Goal: Task Accomplishment & Management: Manage account settings

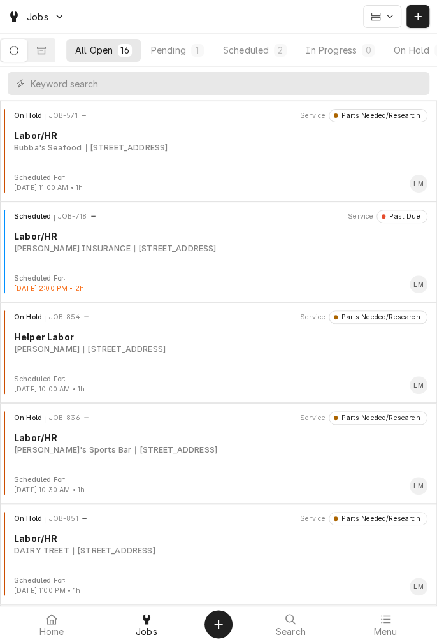
click at [23, 57] on button "Dynamic Content Wrapper" at bounding box center [14, 50] width 27 height 23
click at [308, 54] on div "On Hold" at bounding box center [298, 49] width 36 height 13
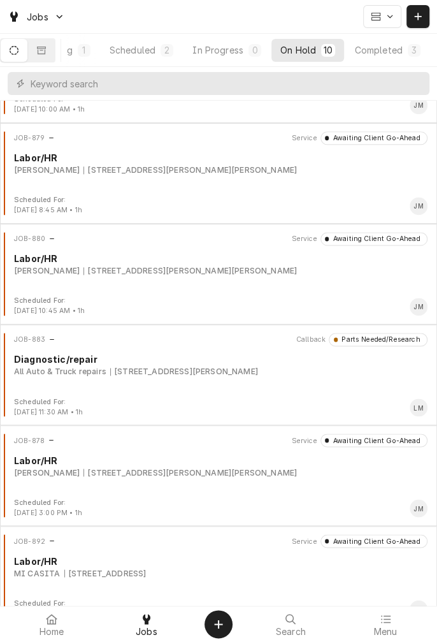
scroll to position [502, 0]
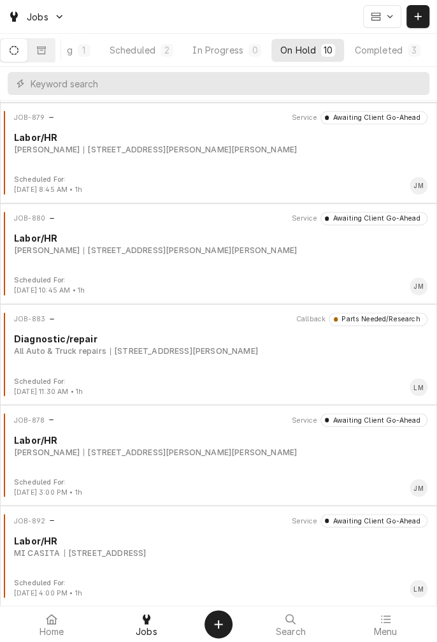
click at [147, 553] on div "[STREET_ADDRESS]" at bounding box center [105, 552] width 82 height 11
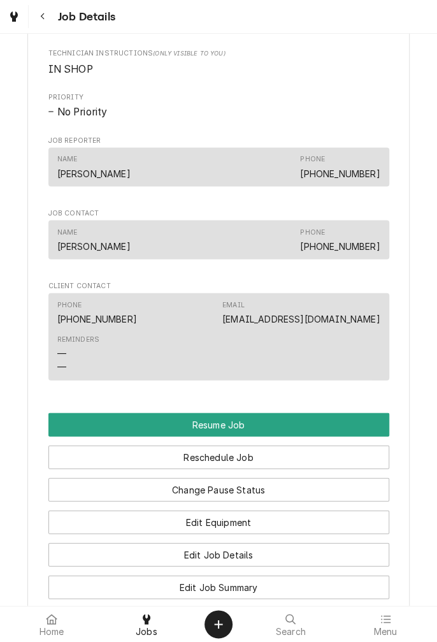
scroll to position [741, 0]
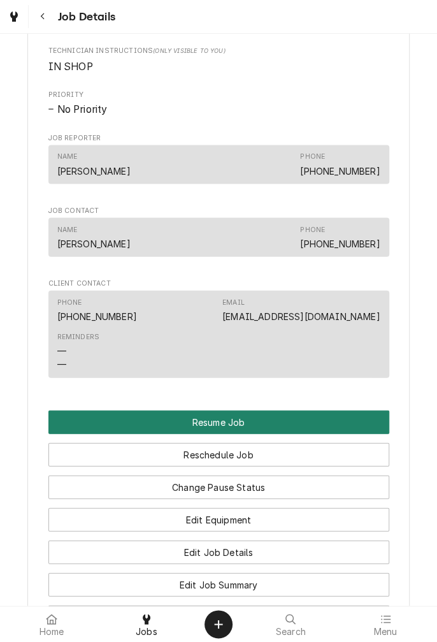
click at [317, 433] on button "Resume Job" at bounding box center [218, 422] width 341 height 24
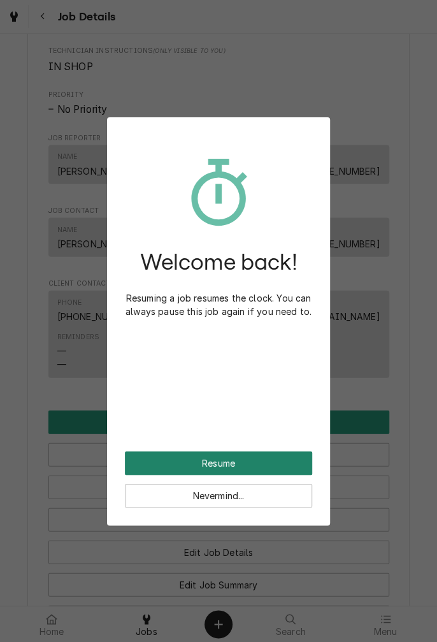
click at [273, 465] on button "Resume" at bounding box center [218, 463] width 187 height 24
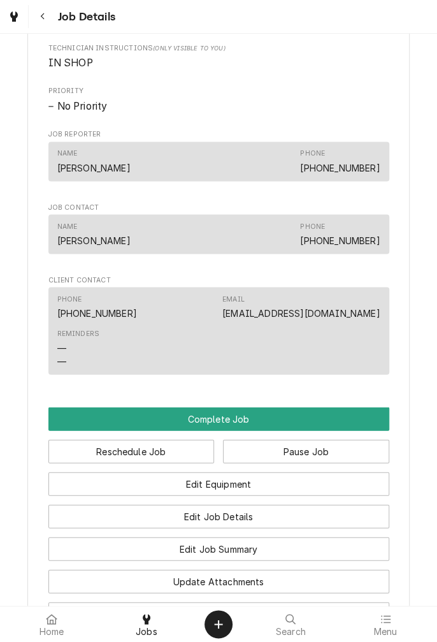
scroll to position [695, 0]
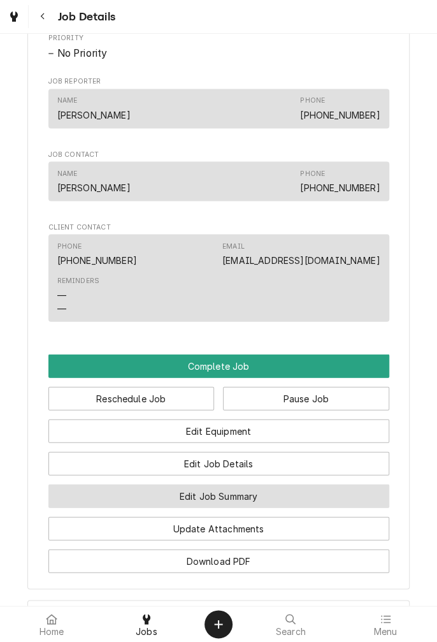
click at [286, 507] on button "Edit Job Summary" at bounding box center [218, 496] width 341 height 24
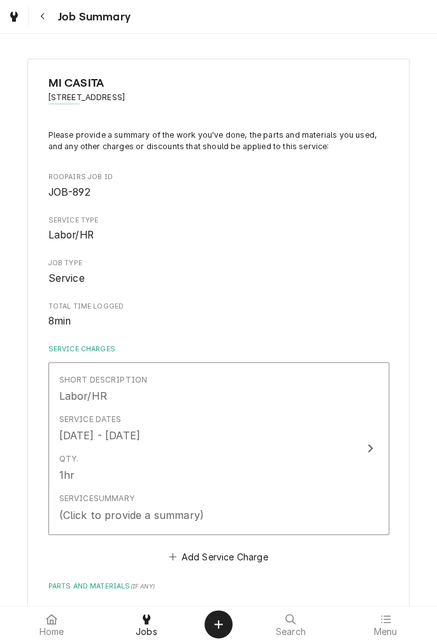
click at [323, 511] on div "Service Summary (Click to provide a summary)" at bounding box center [205, 508] width 293 height 40
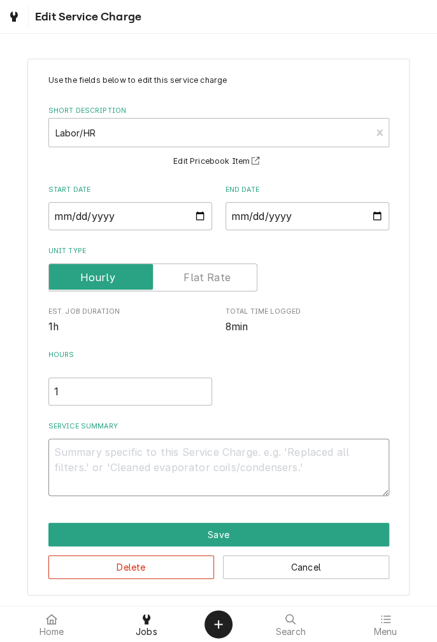
click at [174, 457] on textarea "Service Summary" at bounding box center [218, 467] width 341 height 57
type textarea "x"
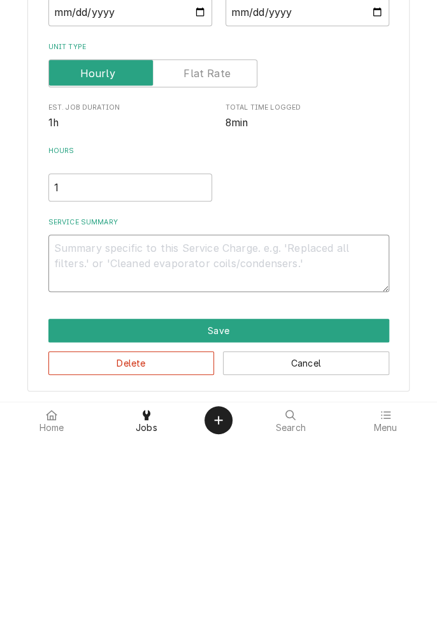
type textarea "D"
type textarea "x"
type textarea "Di"
type textarea "x"
type textarea "Dia"
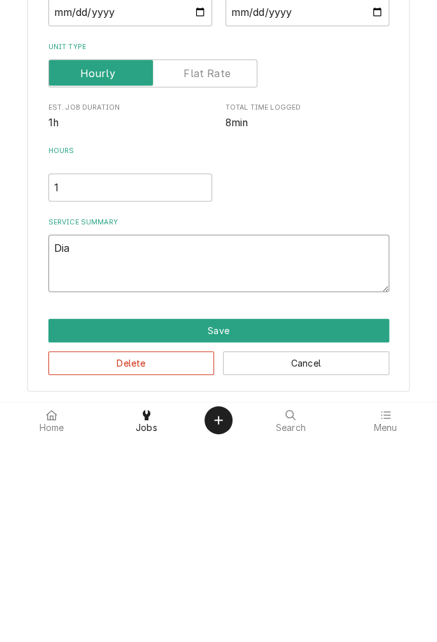
type textarea "x"
type textarea "Diag"
type textarea "x"
type textarea "Diagn"
type textarea "x"
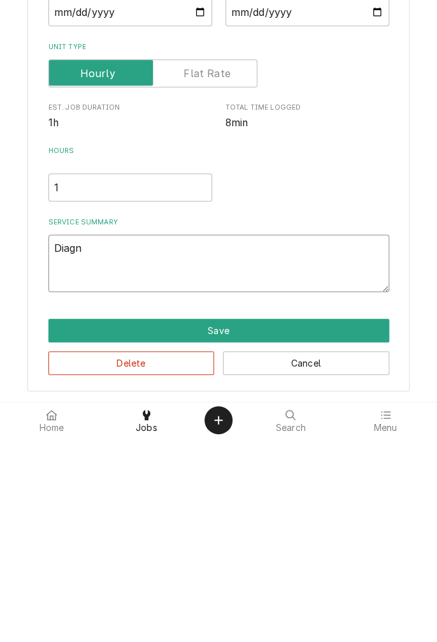
type textarea "Diagno"
type textarea "x"
type textarea "Diagnos"
type textarea "x"
type textarea "Diagnose"
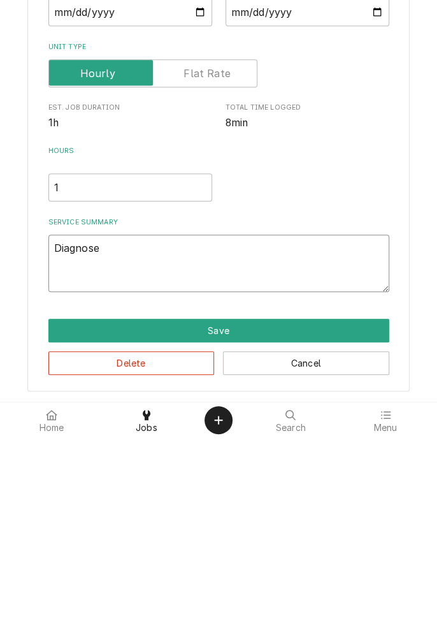
type textarea "x"
type textarea "Diagnosed"
type textarea "x"
type textarea "Diagnosed"
type textarea "x"
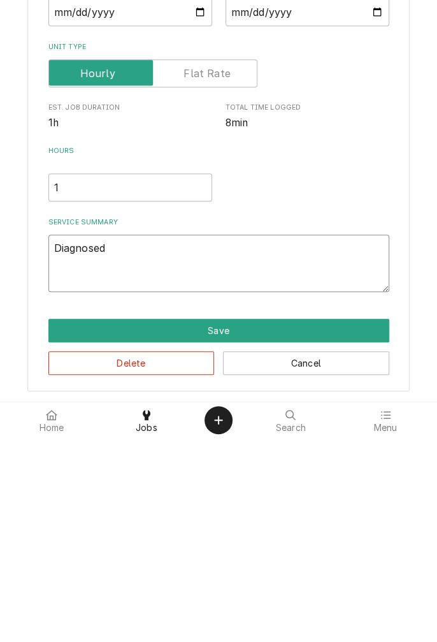
type textarea "Diagnosed r"
type textarea "x"
type textarea "Diagnosed ro"
type textarea "x"
type textarea "Diagnosed rob"
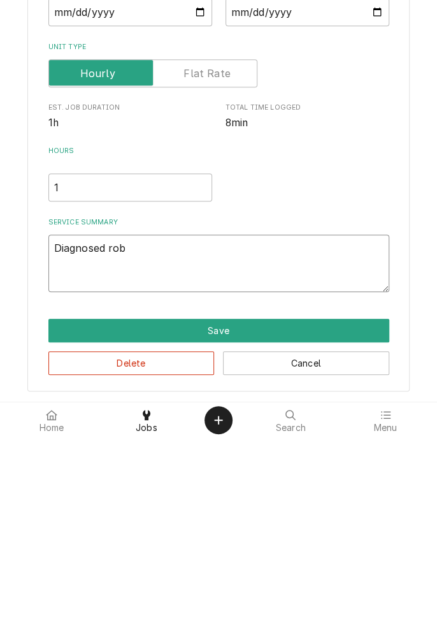
type textarea "x"
type textarea "Diagnosed robo"
type textarea "x"
type textarea "Diagnosed robot"
type textarea "x"
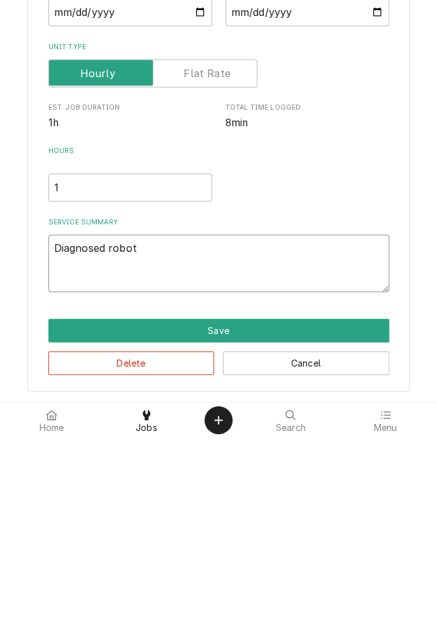
type textarea "Diagnosed robotc"
type textarea "x"
type textarea "Diagnosed robotco"
type textarea "x"
type textarea "Diagnosed robotcou"
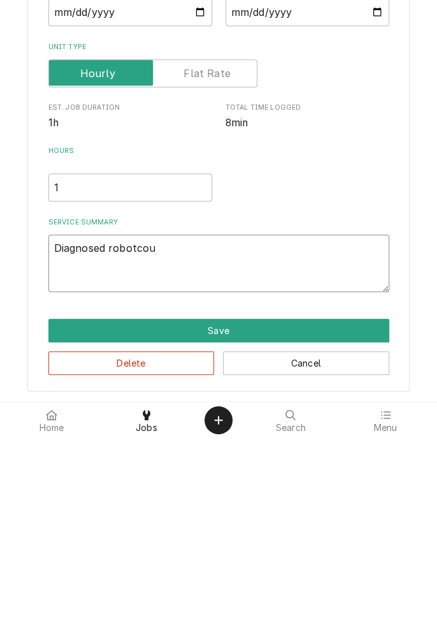
type textarea "x"
type textarea "Diagnosed robotcoup"
type textarea "x"
type textarea "Diagnosed robotcoup."
type textarea "x"
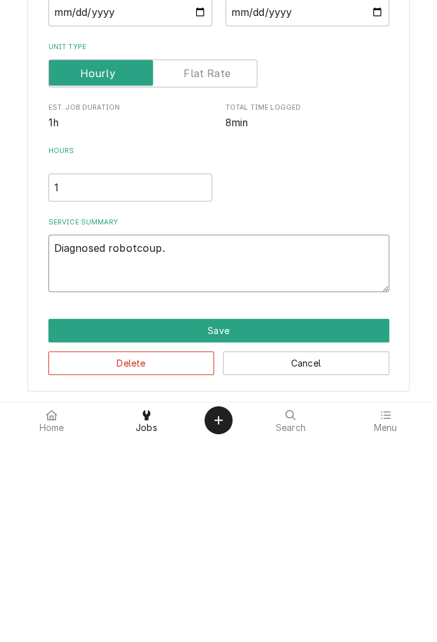
type textarea "Diagnosed robotcoup."
type textarea "x"
type textarea "Diagnosed robotcoup. D"
type textarea "x"
type textarea "Diagnosed robotcoup. Dr"
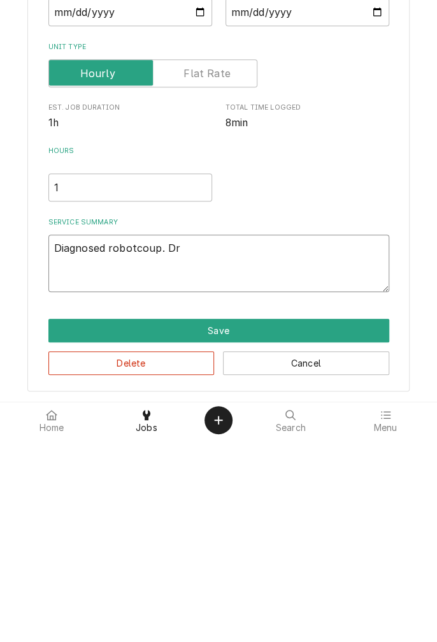
type textarea "x"
type textarea "Diagnosed robotcoup. Dri"
type textarea "x"
type textarea "Diagnosed robotcoup. Driv"
type textarea "x"
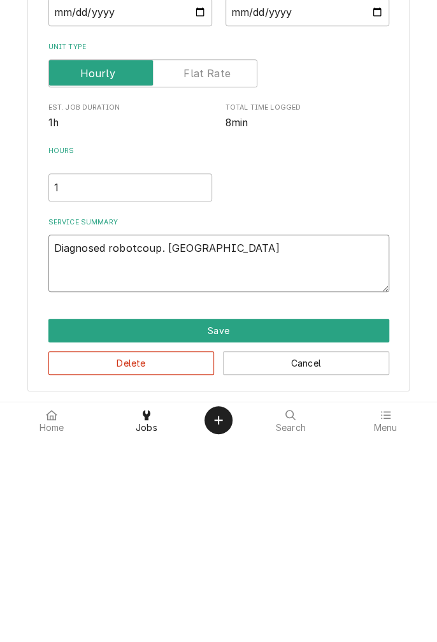
type textarea "Diagnosed robotcoup. Drive"
type textarea "x"
type textarea "Diagnosed robotcoup. Drive"
type textarea "x"
type textarea "Diagnosed robotcoup. Drive s"
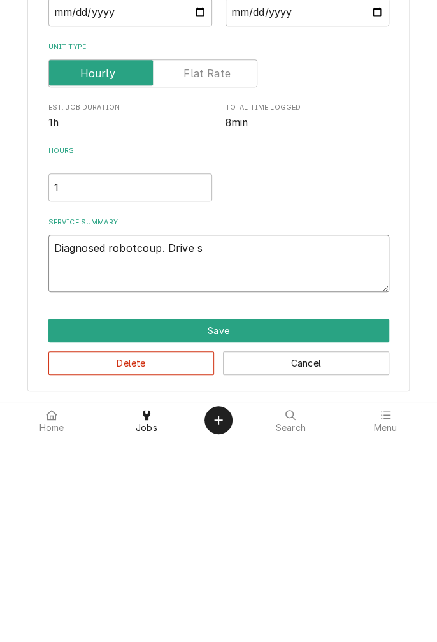
type textarea "x"
type textarea "Diagnosed robotcoup. Drive sh"
type textarea "x"
type textarea "Diagnosed robotcoup. Drive sha"
type textarea "x"
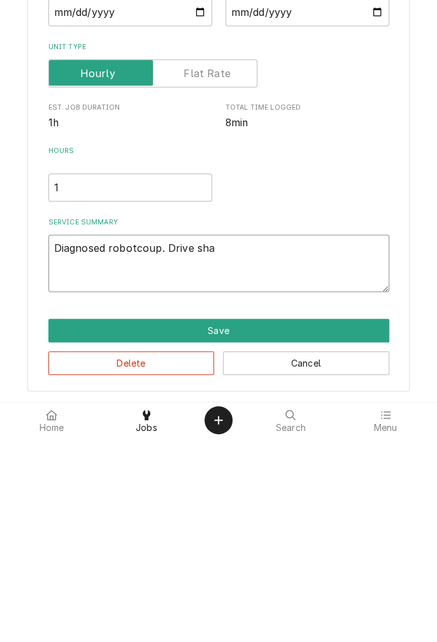
type textarea "Diagnosed robotcoup. Drive shaf"
type textarea "x"
type textarea "Diagnosed robotcoup. Drive shaft"
type textarea "x"
type textarea "Diagnosed robotcoup. Drive shaft"
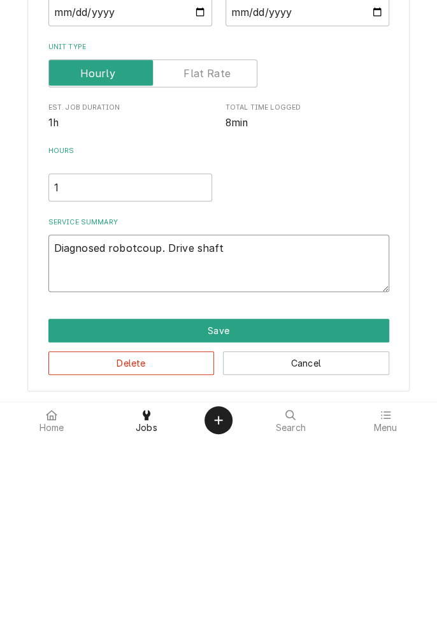
type textarea "x"
type textarea "Diagnosed robotcoup. Drive shaft n"
type textarea "x"
type textarea "Diagnosed robotcoup. Drive shaft no"
type textarea "x"
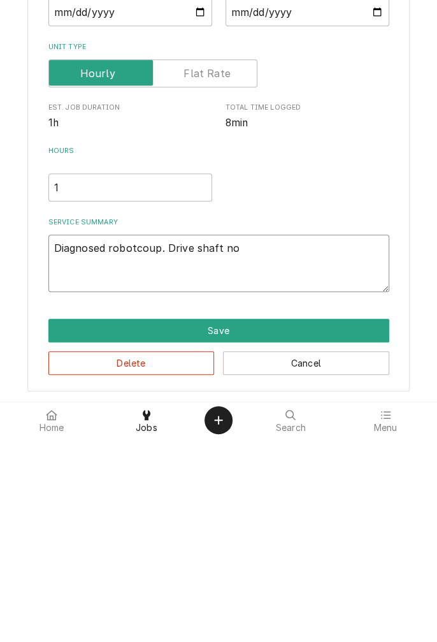
type textarea "Diagnosed robotcoup. Drive shaft not"
type textarea "x"
type textarea "Diagnosed robotcoup. Drive shaft not"
type textarea "x"
type textarea "Diagnosed robotcoup. Drive shaft not s"
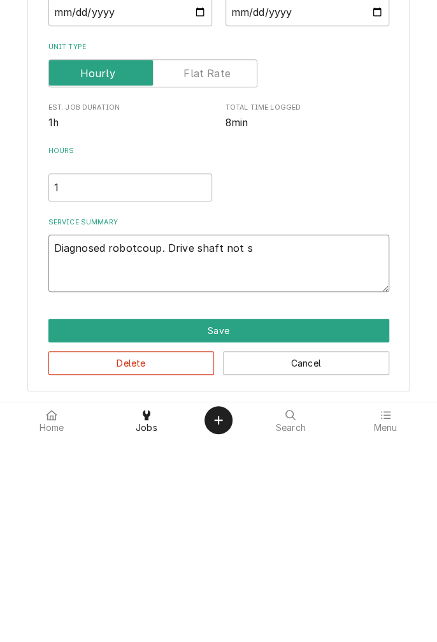
type textarea "x"
type textarea "Diagnosed robotcoup. Drive shaft not sp"
type textarea "x"
type textarea "Diagnosed robotcoup. Drive shaft not spi"
type textarea "x"
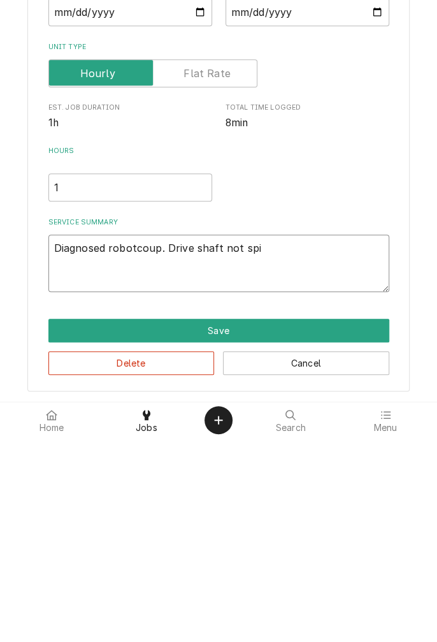
type textarea "Diagnosed robotcoup. Drive shaft not spin"
type textarea "x"
type textarea "Diagnosed robotcoup. Drive shaft not spinn"
type textarea "x"
type textarea "Diagnosed robotcoup. Drive shaft not spinni"
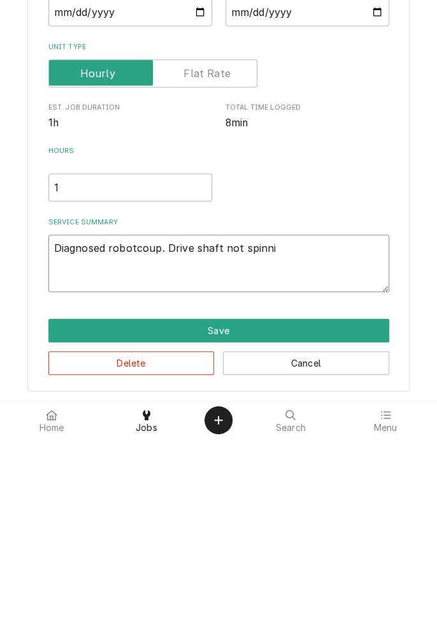
type textarea "x"
type textarea "Diagnosed robotcoup. Drive shaft not spinnin"
type textarea "x"
type textarea "Diagnosed robotcoup. Drive shaft not spinning"
type textarea "x"
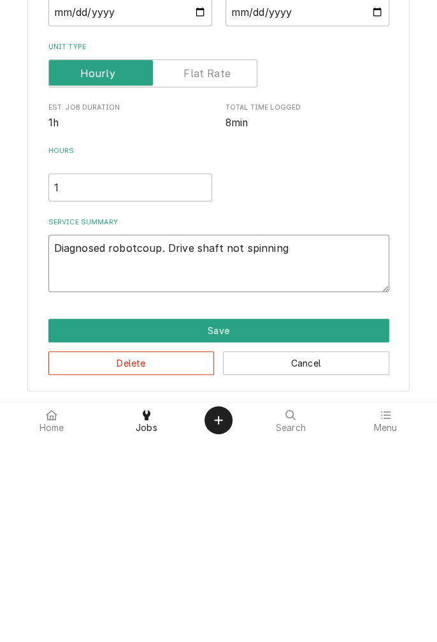
type textarea "Diagnosed robotcoup. Drive shaft not spinning,"
type textarea "x"
type textarea "Diagnosed robotcoup. Drive shaft not spinning,"
type textarea "x"
type textarea "Diagnosed robotcoup. Drive shaft not spinning, b"
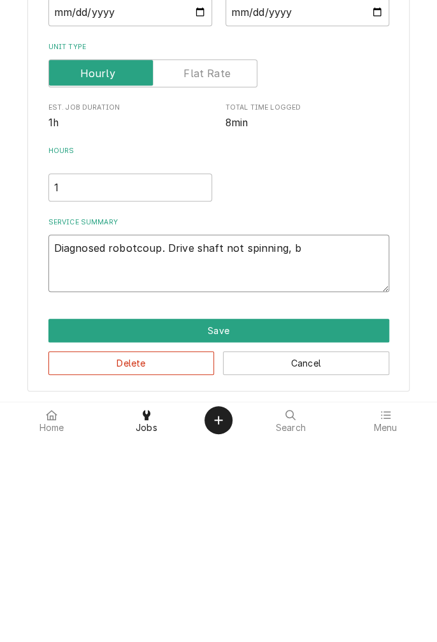
type textarea "x"
type textarea "Diagnosed robotcoup. Drive shaft not spinning, be"
type textarea "x"
type textarea "Diagnosed robotcoup. Drive shaft not spinning, bel"
type textarea "x"
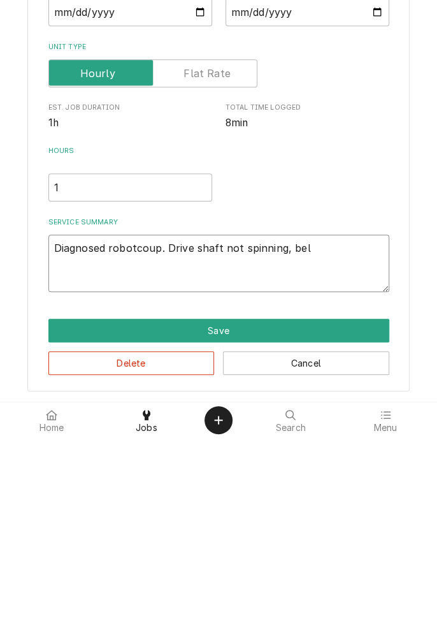
type textarea "Diagnosed robotcoup. Drive shaft not spinning, bell"
type textarea "x"
type textarea "Diagnosed robotcoup. Drive shaft not spinning, bell"
type textarea "x"
type textarea "Diagnosed robotcoup. Drive shaft not spinning, bell a"
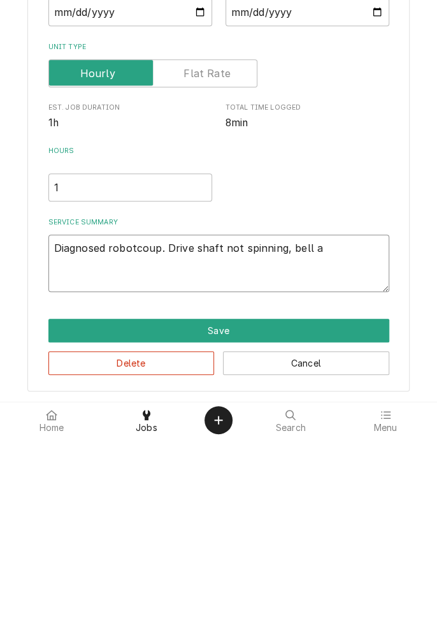
type textarea "x"
type textarea "Diagnosed robotcoup. Drive shaft not spinning, bell at"
type textarea "x"
type textarea "Diagnosed robotcoup. Drive shaft not spinning, bell att"
type textarea "x"
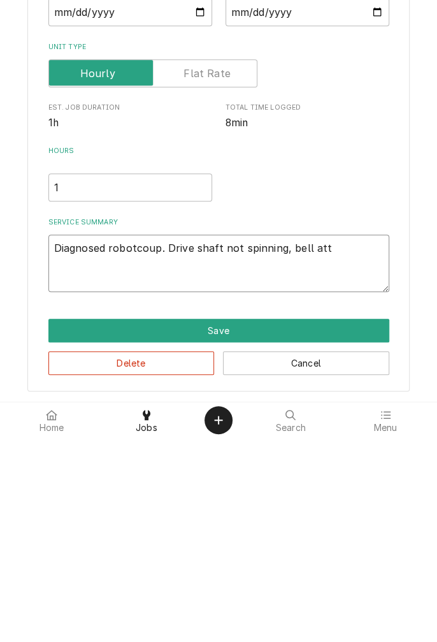
type textarea "Diagnosed robotcoup. Drive shaft not spinning, bell atta"
type textarea "x"
type textarea "Diagnosed robotcoup. Drive shaft not spinning, bell attac"
type textarea "x"
type textarea "Diagnosed robotcoup. Drive shaft not spinning, bell attach"
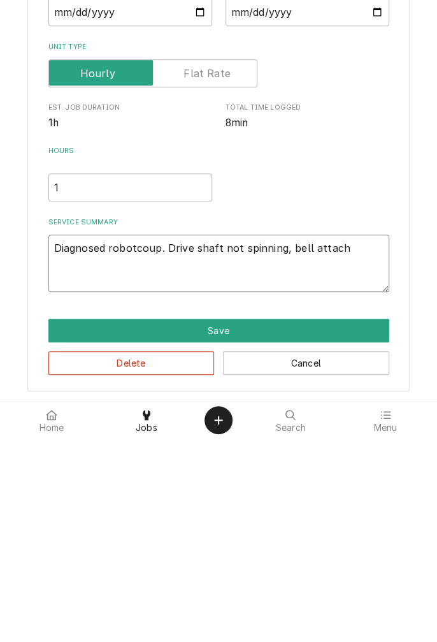
type textarea "x"
type textarea "Diagnosed robotcoup. Drive shaft not spinning, bell attachment"
type textarea "x"
type textarea "Diagnosed robotcoup. Drive shaft not spinning, bell attachment c"
type textarea "x"
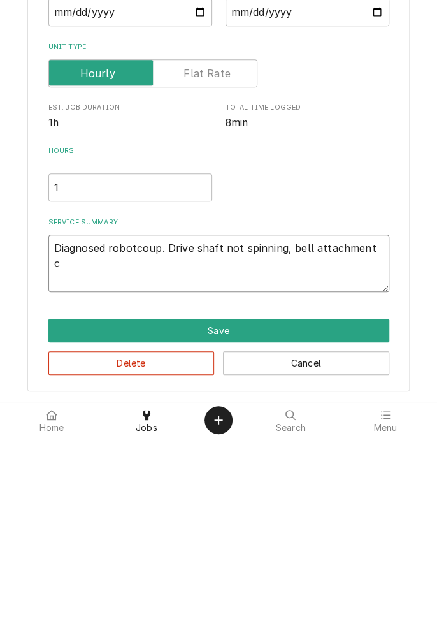
type textarea "Diagnosed robotcoup. Drive shaft not spinning, bell attachment co"
type textarea "x"
type textarea "Diagnosed robotcoup. Drive shaft not spinning, bell attachment cou"
type textarea "x"
type textarea "Diagnosed robotcoup. Drive shaft not spinning, bell attachment coup"
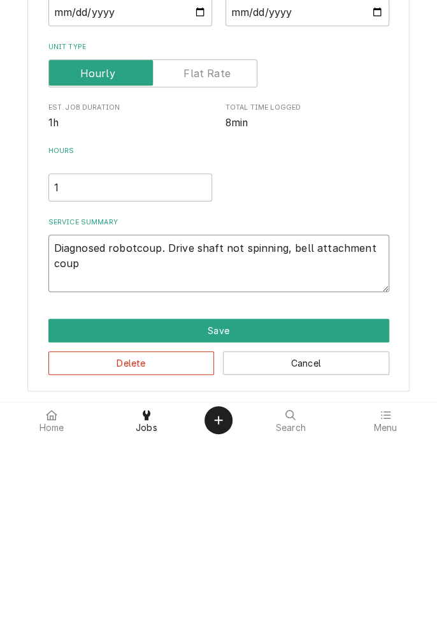
type textarea "x"
type textarea "Diagnosed robotcoup. Drive shaft not spinning, bell attachment coupl"
type textarea "x"
type textarea "Diagnosed robotcoup. Drive shaft not spinning, bell attachment coupling"
type textarea "x"
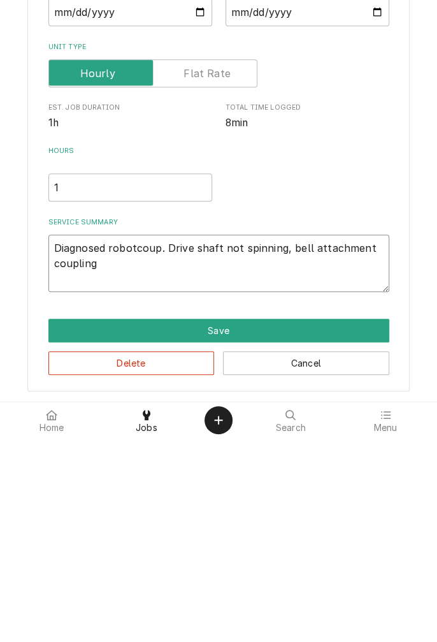
type textarea "Diagnosed robotcoup. Drive shaft not spinning, bell attachment coupling w"
type textarea "x"
type textarea "Diagnosed robotcoup. Drive shaft not spinning, bell attachment coupling wo"
type textarea "x"
type textarea "Diagnosed robotcoup. Drive shaft not spinning, bell attachment coupling wor"
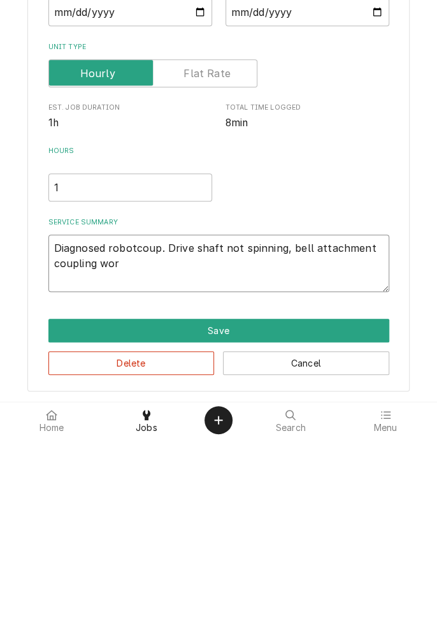
type textarea "x"
type textarea "Diagnosed robotcoup. Drive shaft not spinning, bell attachment coupling worn"
type textarea "x"
type textarea "Diagnosed robotcoup. Drive shaft not spinning, bell attachment coupling worn."
type textarea "x"
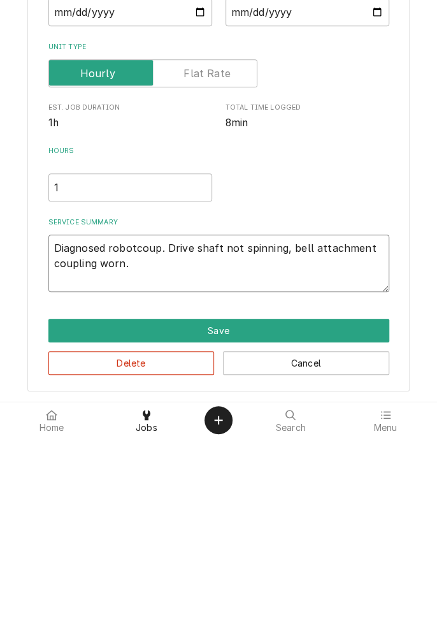
type textarea "Diagnosed robotcoup. Drive shaft not spinning, bell attachment coupling worn."
type textarea "x"
type textarea "Diagnosed robotcoup. Drive shaft not spinning, bell attachment coupling worn."
type textarea "x"
type textarea "Diagnosed robotcoup. Drive shaft not spinning, bell attachment coupling worn. R"
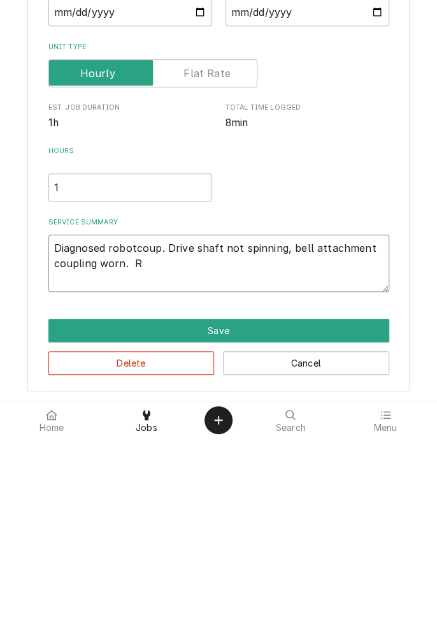
type textarea "x"
type textarea "Diagnosed robotcoup. Drive shaft not spinning, bell attachment coupling worn. Re"
type textarea "x"
type textarea "Diagnosed robotcoup. Drive shaft not spinning, bell attachment coupling worn. R…"
type textarea "x"
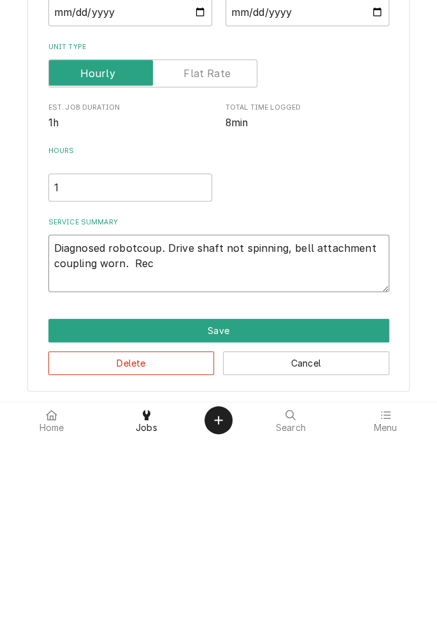
type textarea "Diagnosed robotcoup. Drive shaft not spinning, bell attachment coupling worn. R…"
type textarea "x"
type textarea "Diagnosed robotcoup. Drive shaft not spinning, bell attachment coupling worn. R…"
type textarea "x"
type textarea "Diagnosed robotcoup. Drive shaft not spinning, bell attachment coupling worn. R…"
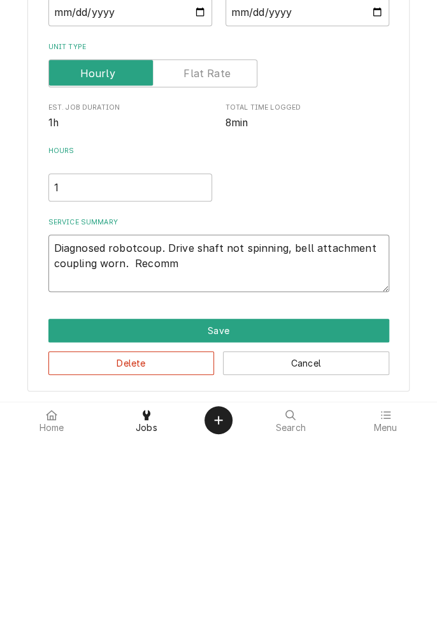
type textarea "x"
type textarea "Diagnosed robotcoup. Drive shaft not spinning, bell attachment coupling worn. R…"
type textarea "x"
type textarea "Diagnosed robotcoup. Drive shaft not spinning, bell attachment coupling worn. R…"
type textarea "x"
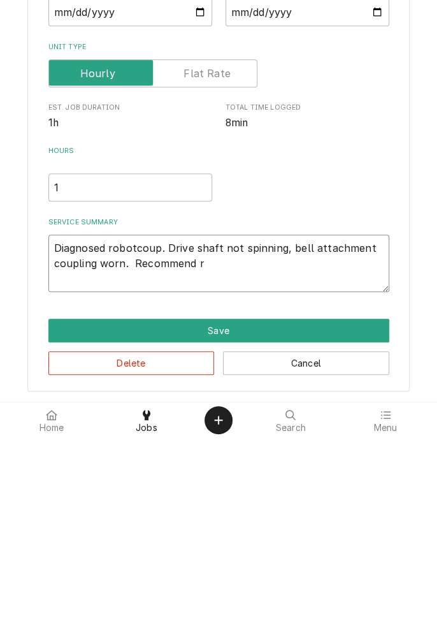
type textarea "Diagnosed robotcoup. Drive shaft not spinning, bell attachment coupling worn. R…"
type textarea "x"
type textarea "Diagnosed robotcoup. Drive shaft not spinning, bell attachment coupling worn. R…"
type textarea "x"
type textarea "Diagnosed robotcoup. Drive shaft not spinning, bell attachment coupling worn. R…"
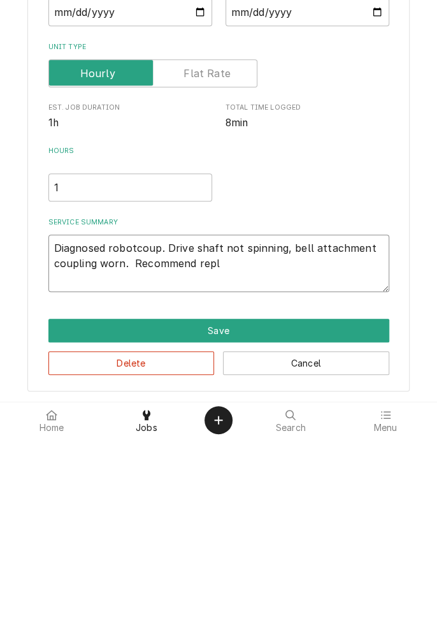
type textarea "x"
type textarea "Diagnosed robotcoup. Drive shaft not spinning, bell attachment coupling worn. R…"
type textarea "x"
type textarea "Diagnosed robotcoup. Drive shaft not spinning, bell attachment coupling worn. R…"
type textarea "x"
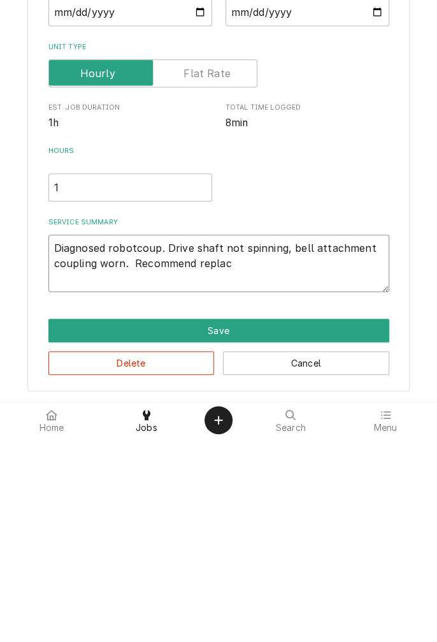
type textarea "Diagnosed robotcoup. Drive shaft not spinning, bell attachment coupling worn. R…"
type textarea "x"
type textarea "Diagnosed robotcoup. Drive shaft not spinning, bell attachment coupling worn. R…"
type textarea "x"
type textarea "Diagnosed robotcoup. Drive shaft not spinning, bell attachment coupling worn. R…"
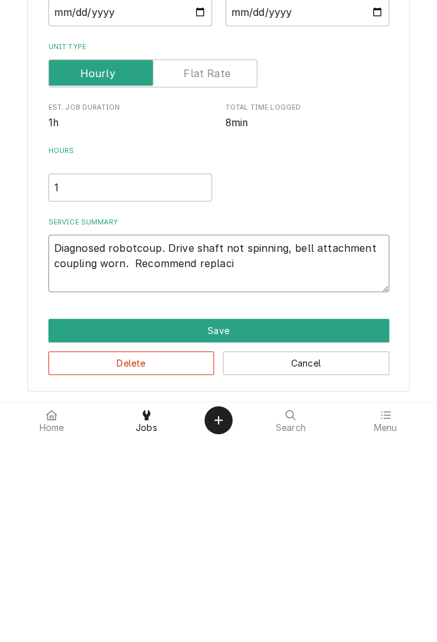
type textarea "x"
type textarea "Diagnosed robotcoup. Drive shaft not spinning, bell attachment coupling worn. R…"
type textarea "x"
type textarea "Diagnosed robotcoup. Drive shaft not spinning, bell attachment coupling worn. R…"
type textarea "x"
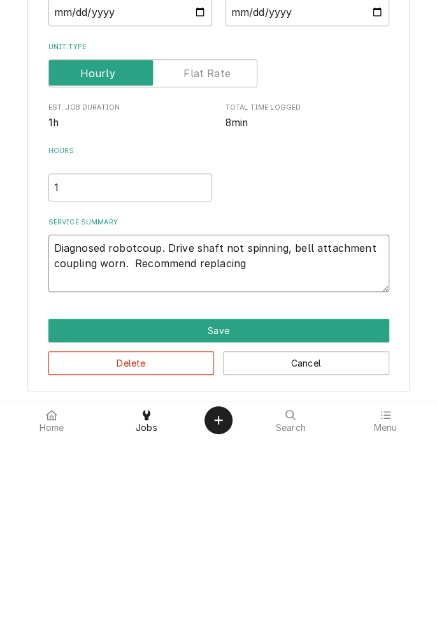
type textarea "Diagnosed robotcoup. Drive shaft not spinning, bell attachment coupling worn. R…"
type textarea "x"
type textarea "Diagnosed robotcoup. Drive shaft not spinning, bell attachment coupling worn. R…"
type textarea "x"
type textarea "Diagnosed robotcoup. Drive shaft not spinning, bell attachment coupling worn. R…"
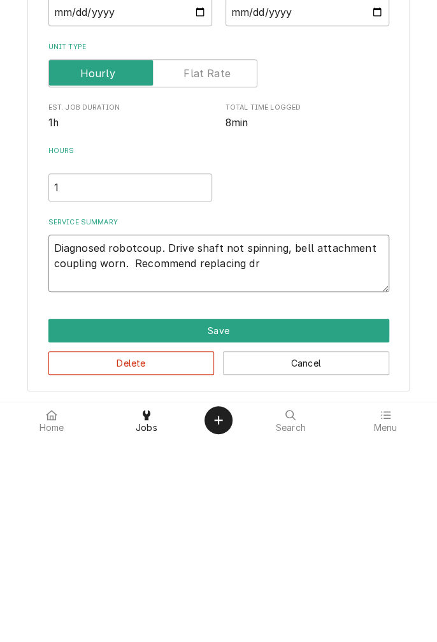
type textarea "x"
type textarea "Diagnosed robotcoup. Drive shaft not spinning, bell attachment coupling worn. R…"
type textarea "x"
type textarea "Diagnosed robotcoup. Drive shaft not spinning, bell attachment coupling worn. R…"
type textarea "x"
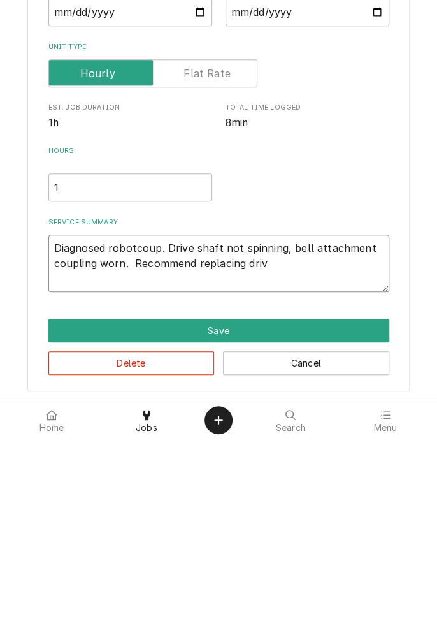
type textarea "Diagnosed robotcoup. Drive shaft not spinning, bell attachment coupling worn. R…"
type textarea "x"
type textarea "Diagnosed robotcoup. Drive shaft not spinning, bell attachment coupling worn. R…"
type textarea "x"
type textarea "Diagnosed robotcoup. Drive shaft not spinning, bell attachment coupling worn. R…"
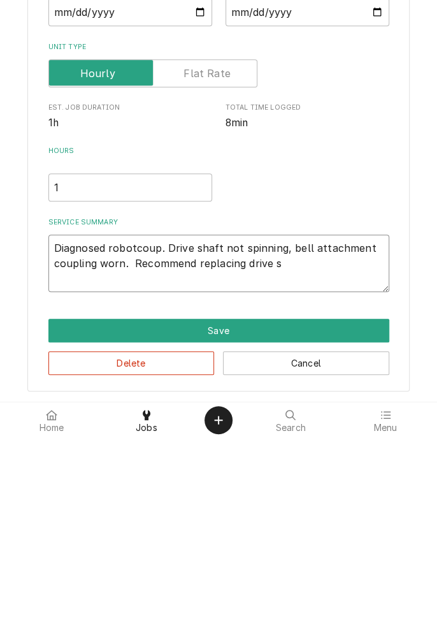
type textarea "x"
type textarea "Diagnosed robotcoup. Drive shaft not spinning, bell attachment coupling worn. R…"
type textarea "x"
type textarea "Diagnosed robotcoup. Drive shaft not spinning, bell attachment coupling worn. R…"
click at [59, 459] on textarea "Diagnosed robotcoup. Drive shaft not spinning, bell attachment coupling worn. R…" at bounding box center [218, 467] width 341 height 57
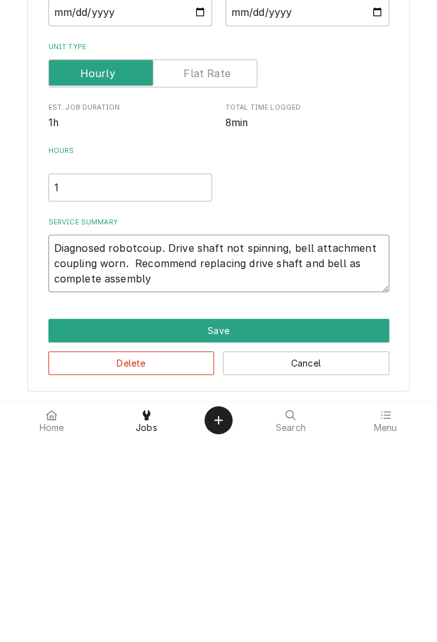
click at [76, 481] on textarea "Diagnosed robotcoup. Drive shaft not spinning, bell attachment coupling worn. R…" at bounding box center [218, 467] width 341 height 57
click at [57, 454] on textarea "Diagnosed robotcoup. Drive shaft not spinning, bell attachment coupling worn. R…" at bounding box center [218, 467] width 341 height 57
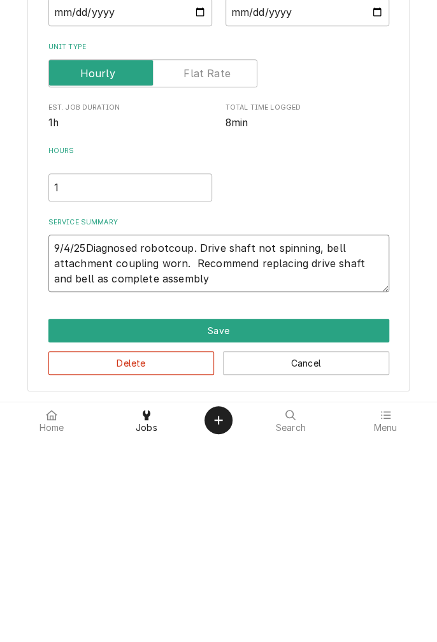
click at [200, 484] on textarea "9/4/25Diagnosed robotcoup. Drive shaft not spinning, bell attachment coupling w…" at bounding box center [218, 467] width 341 height 57
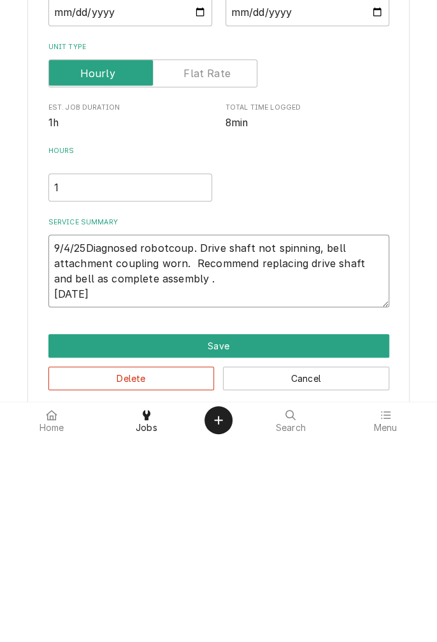
click at [84, 458] on textarea "9/4/25Diagnosed robotcoup. Drive shaft not spinning, bell attachment coupling w…" at bounding box center [218, 475] width 341 height 73
click at [99, 502] on textarea "9/4/25 Diagnosed robotcoup. Drive shaft not spinning, bell attachment coupling …" at bounding box center [218, 475] width 341 height 73
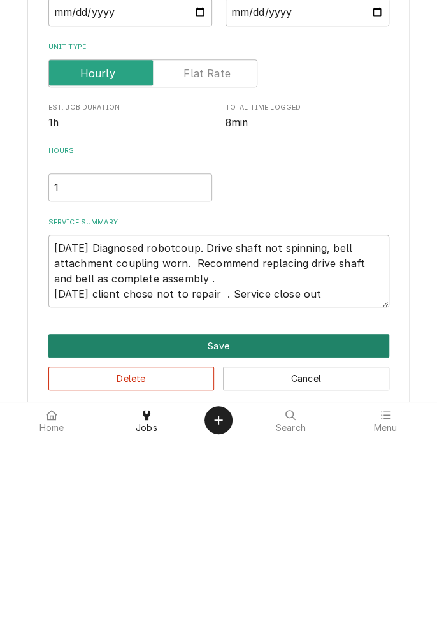
click at [291, 550] on button "Save" at bounding box center [218, 550] width 341 height 24
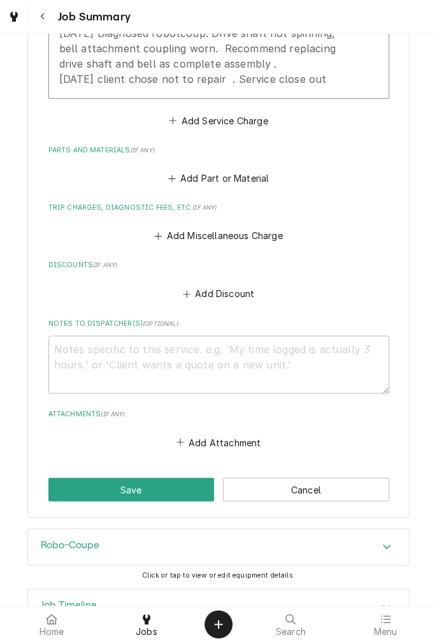
scroll to position [523, 0]
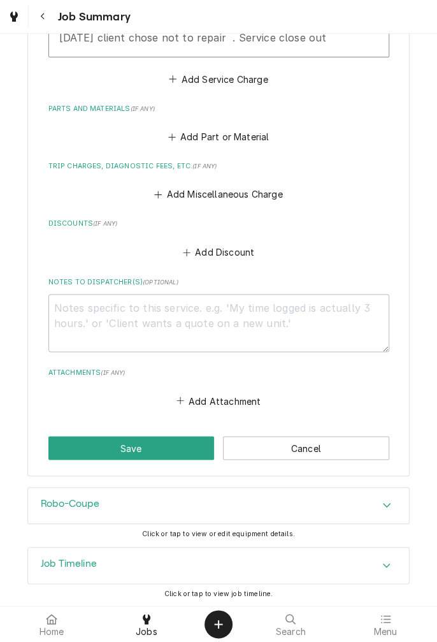
click at [162, 447] on button "Save" at bounding box center [131, 448] width 166 height 24
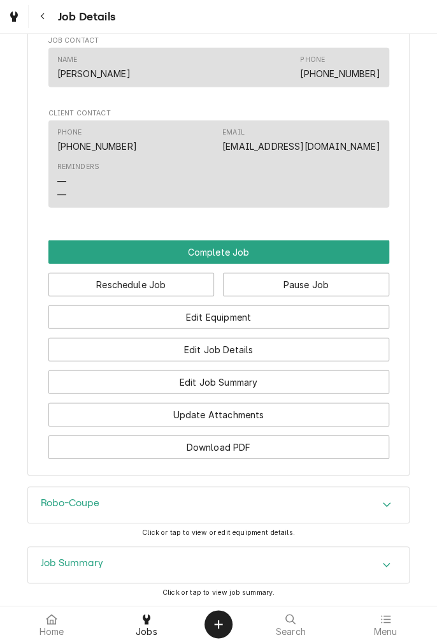
scroll to position [965, 0]
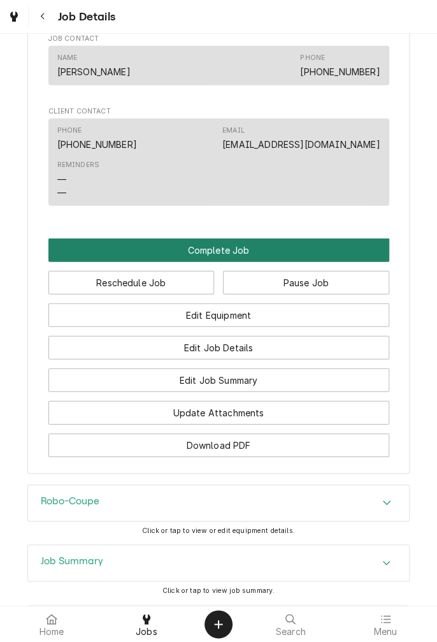
click at [225, 262] on button "Complete Job" at bounding box center [218, 250] width 341 height 24
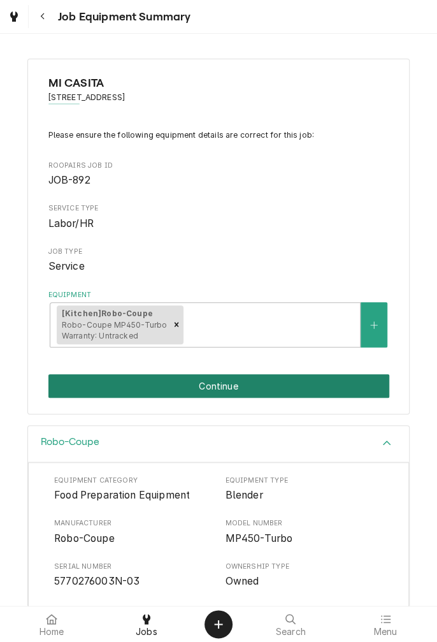
click at [294, 389] on button "Continue" at bounding box center [218, 386] width 341 height 24
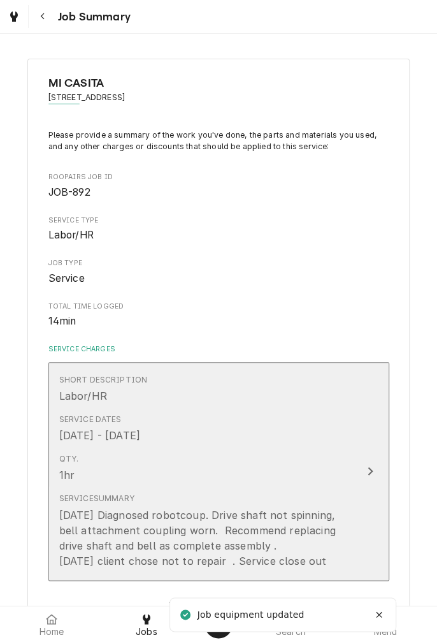
click at [340, 477] on div "Qty. 1hr" at bounding box center [205, 468] width 293 height 40
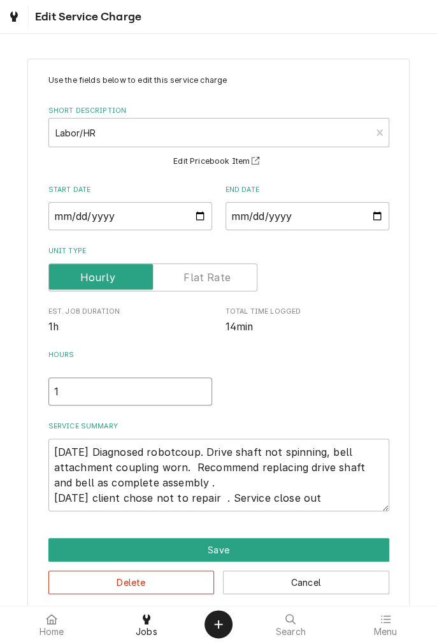
click at [78, 396] on input "1" at bounding box center [130, 391] width 164 height 28
type textarea "x"
type input ".5"
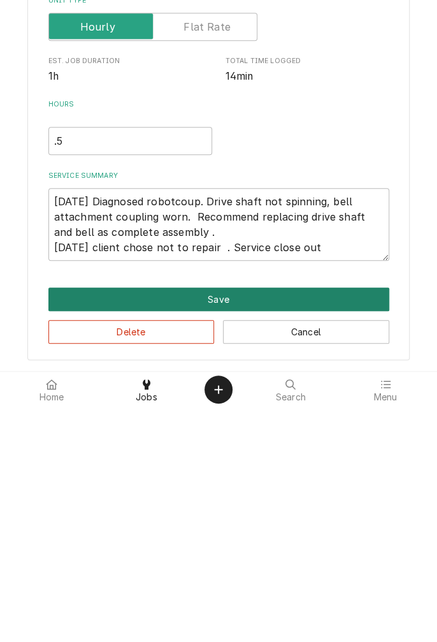
click at [222, 540] on button "Save" at bounding box center [218, 534] width 341 height 24
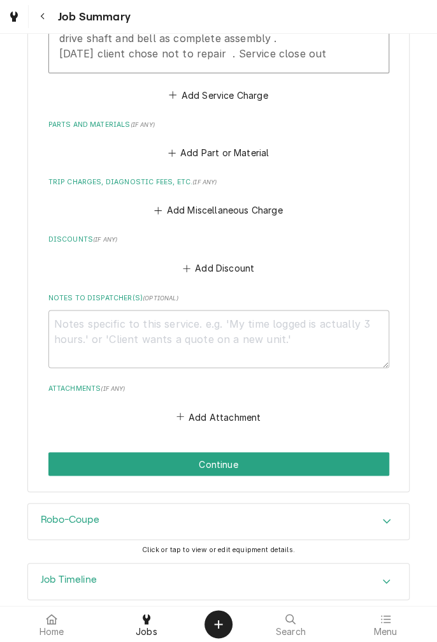
scroll to position [523, 0]
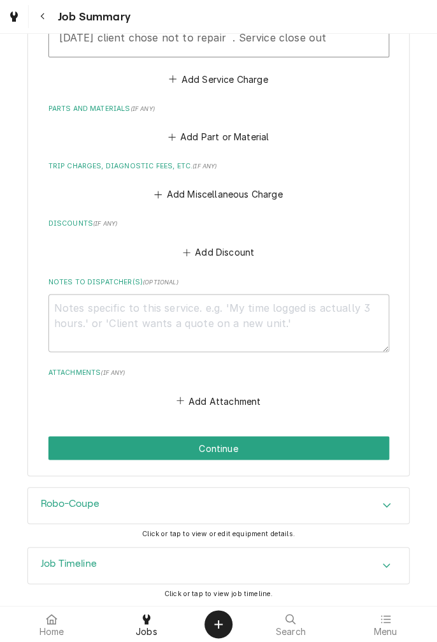
click at [272, 454] on button "Continue" at bounding box center [218, 448] width 341 height 24
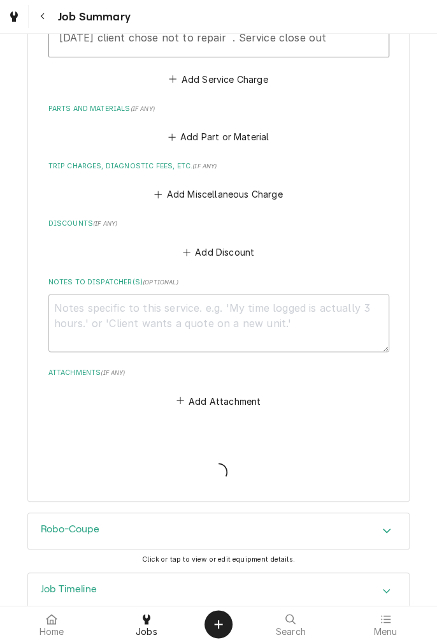
type textarea "x"
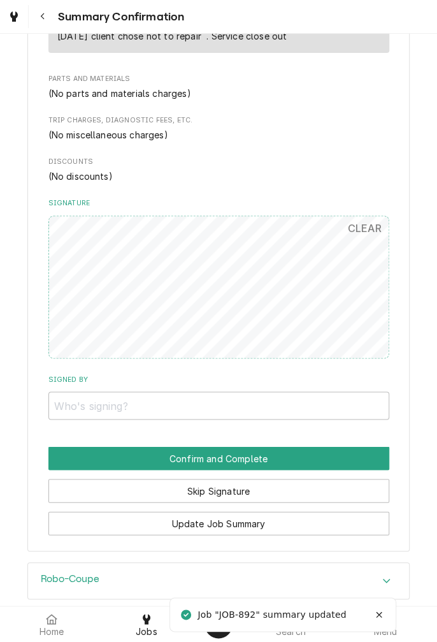
scroll to position [570, 0]
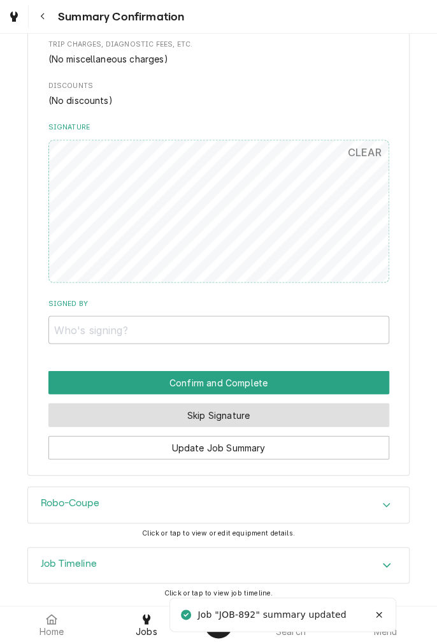
click at [246, 417] on button "Skip Signature" at bounding box center [218, 415] width 341 height 24
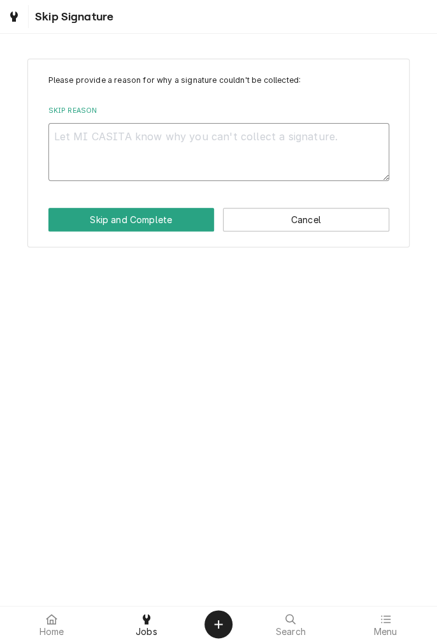
click at [198, 142] on textarea "Skip Reason" at bounding box center [218, 151] width 341 height 57
type textarea "x"
type textarea "I"
type textarea "x"
type textarea "In"
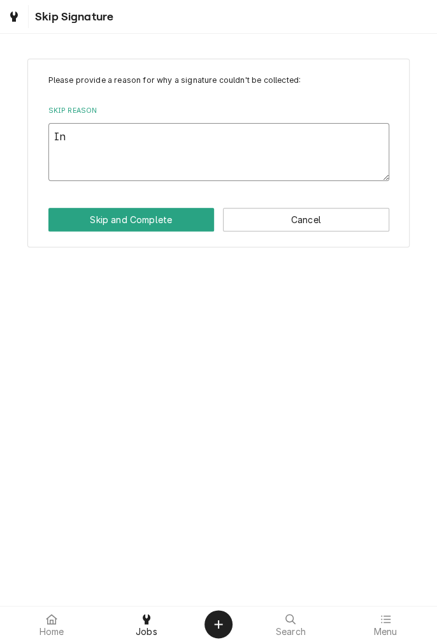
type textarea "x"
type textarea "In"
type textarea "x"
type textarea "In s"
type textarea "x"
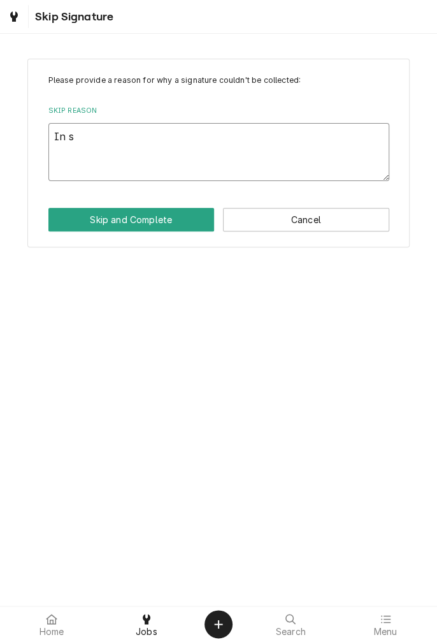
type textarea "In sh"
type textarea "x"
type textarea "In sho"
type textarea "x"
type textarea "In shop"
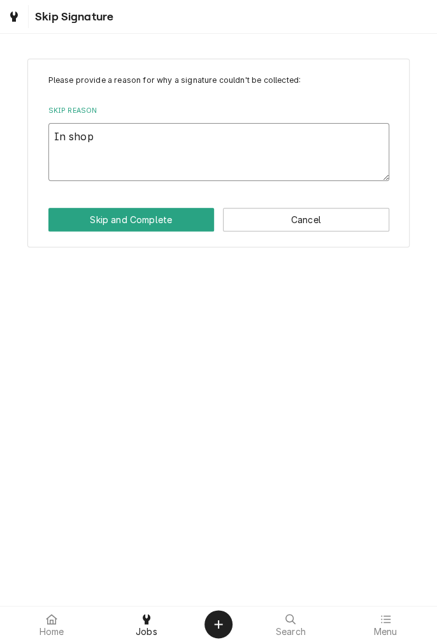
type textarea "x"
type textarea "In shop s"
type textarea "x"
type textarea "In shop se"
type textarea "x"
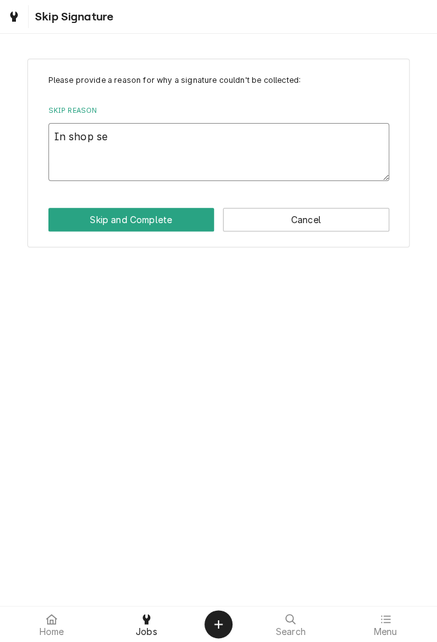
type textarea "In shop ser"
type textarea "x"
type textarea "In shop serv"
type textarea "x"
type textarea "In shop servi"
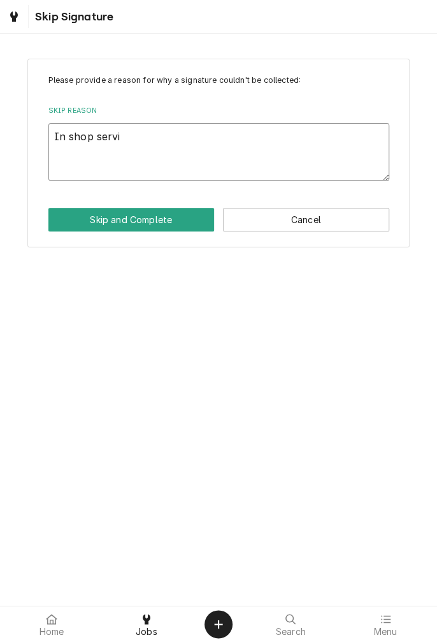
type textarea "x"
type textarea "In shop servic"
type textarea "x"
type textarea "In shop service"
type textarea "x"
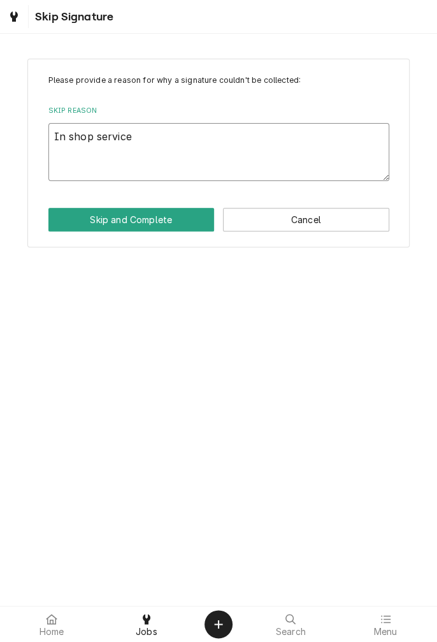
type textarea "In shop service"
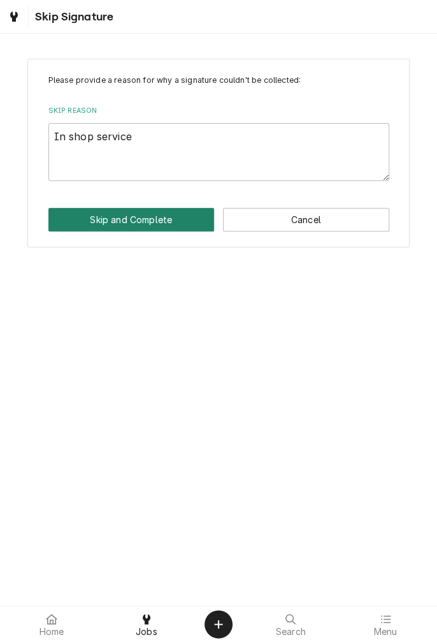
click at [147, 227] on button "Skip and Complete" at bounding box center [131, 220] width 166 height 24
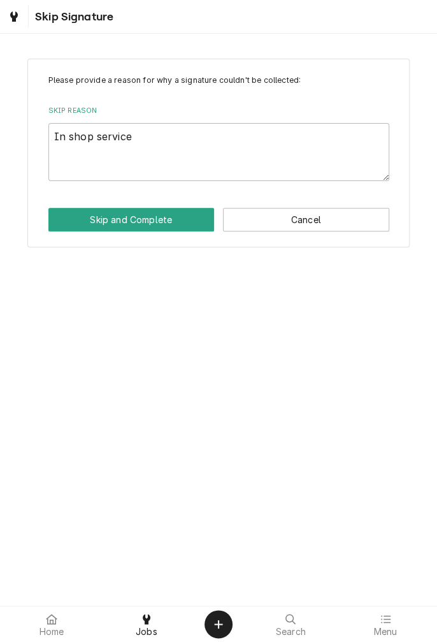
type textarea "x"
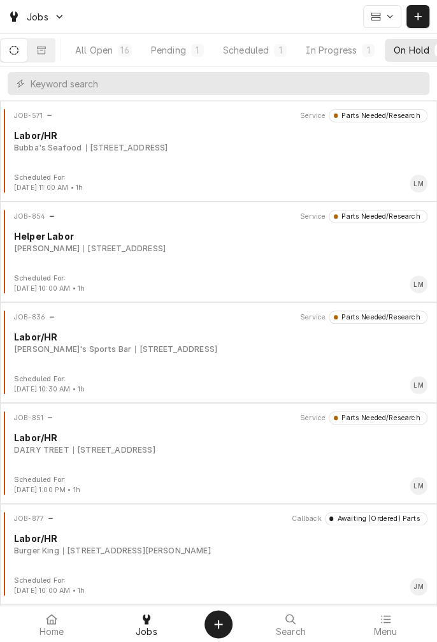
click at [417, 54] on div "On Hold" at bounding box center [412, 49] width 36 height 13
click at [307, 50] on div "On Hold" at bounding box center [300, 49] width 36 height 13
click at [156, 447] on div "[STREET_ADDRESS]" at bounding box center [114, 449] width 82 height 11
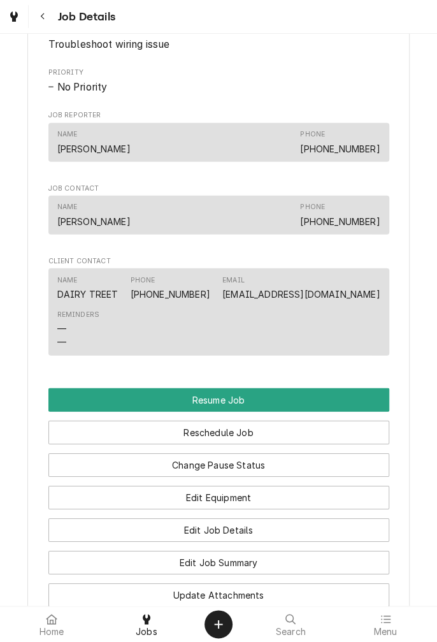
scroll to position [936, 0]
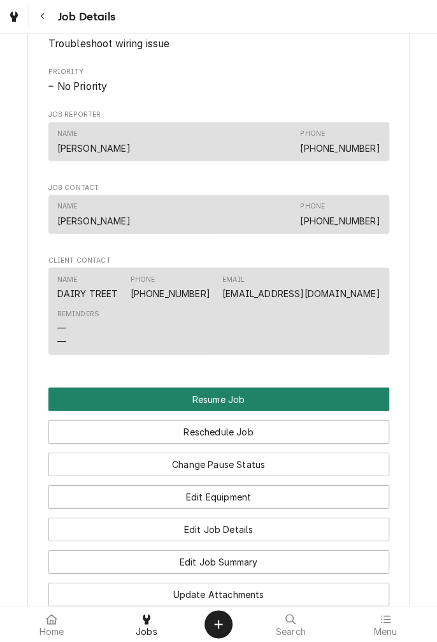
click at [268, 407] on button "Resume Job" at bounding box center [218, 400] width 341 height 24
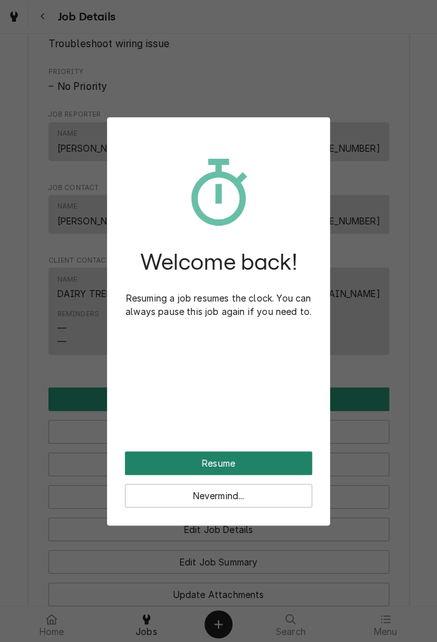
click at [252, 472] on button "Resume" at bounding box center [218, 463] width 187 height 24
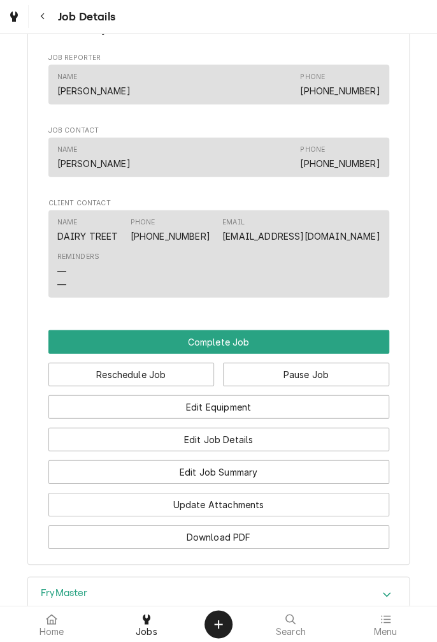
scroll to position [892, 0]
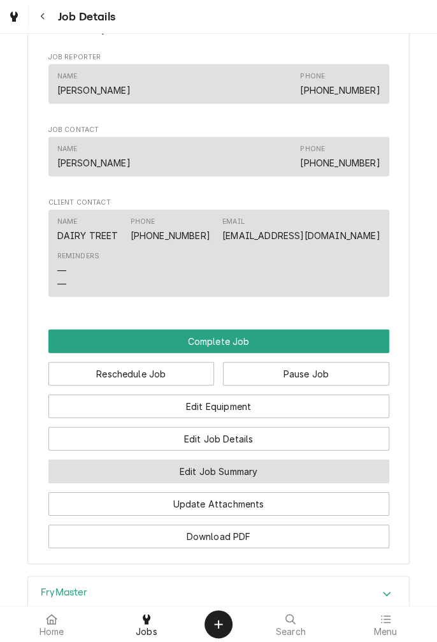
click at [265, 474] on button "Edit Job Summary" at bounding box center [218, 472] width 341 height 24
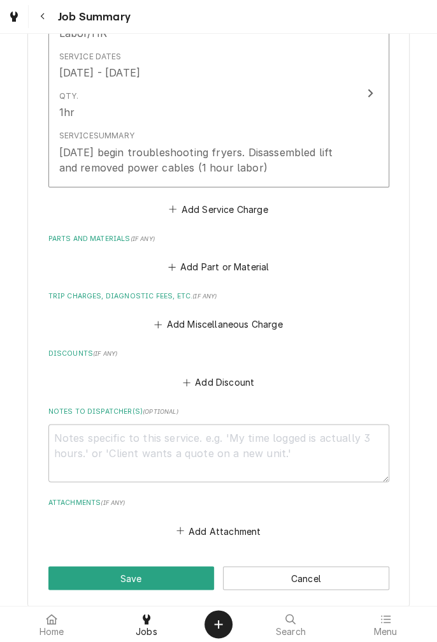
scroll to position [363, 0]
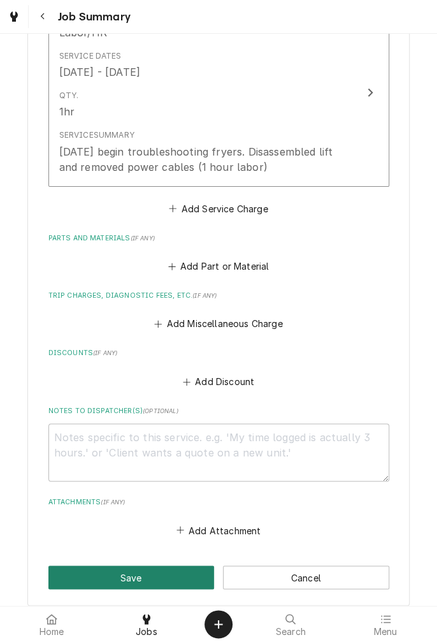
click at [143, 583] on button "Save" at bounding box center [131, 577] width 166 height 24
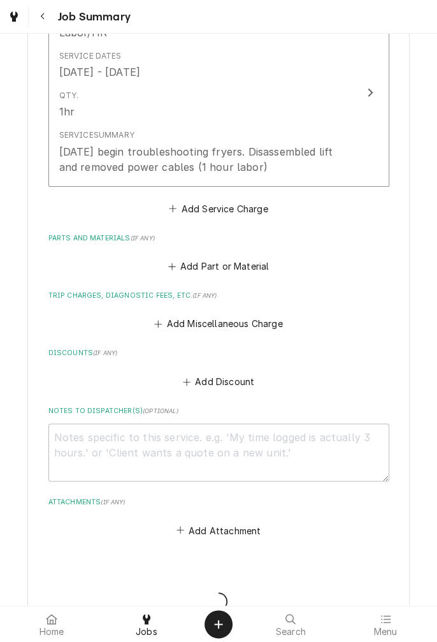
type textarea "x"
